Goal: Check status: Check status

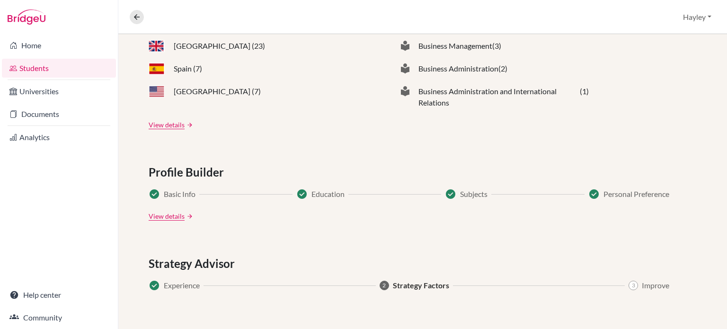
scroll to position [548, 0]
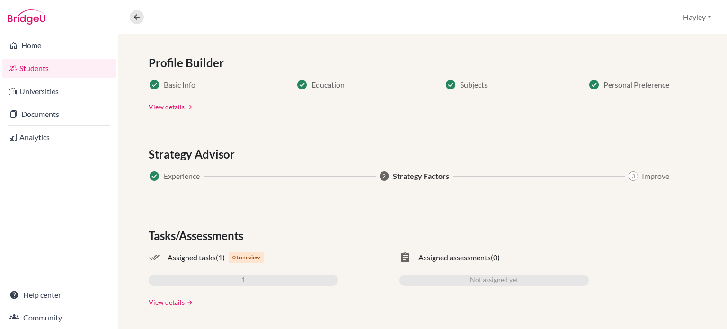
click at [176, 302] on link "View details" at bounding box center [167, 302] width 36 height 10
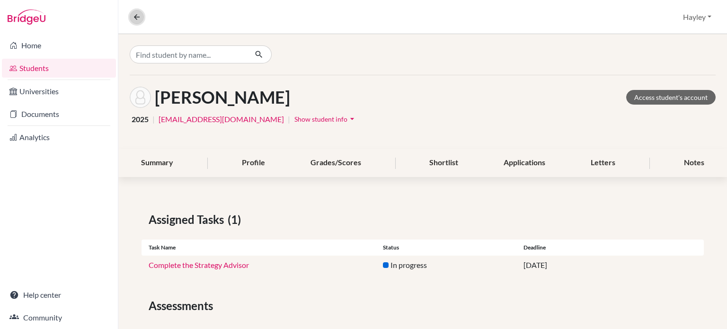
click at [137, 21] on button at bounding box center [137, 17] width 14 height 14
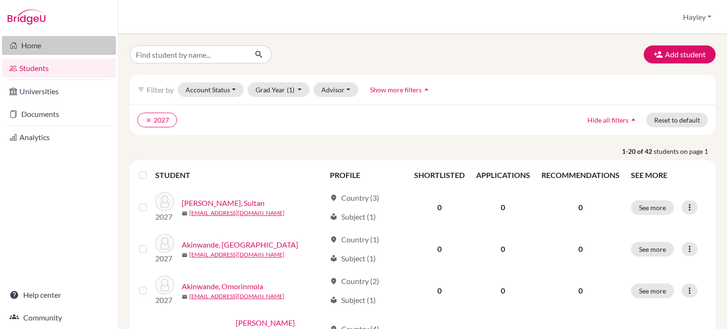
click at [47, 47] on link "Home" at bounding box center [59, 45] width 114 height 19
